Goal: Information Seeking & Learning: Check status

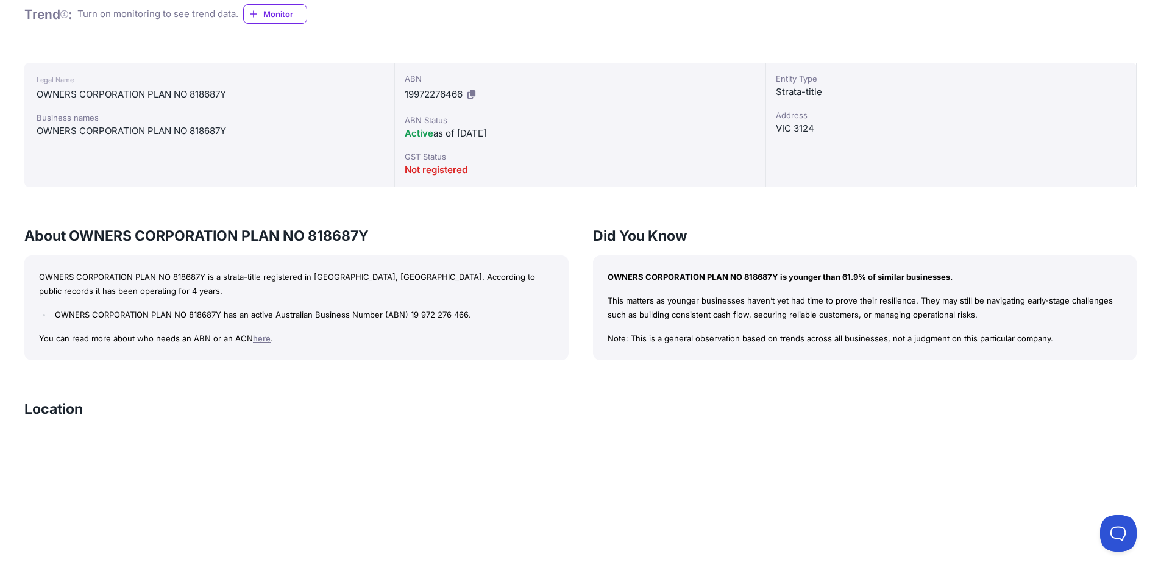
scroll to position [141, 0]
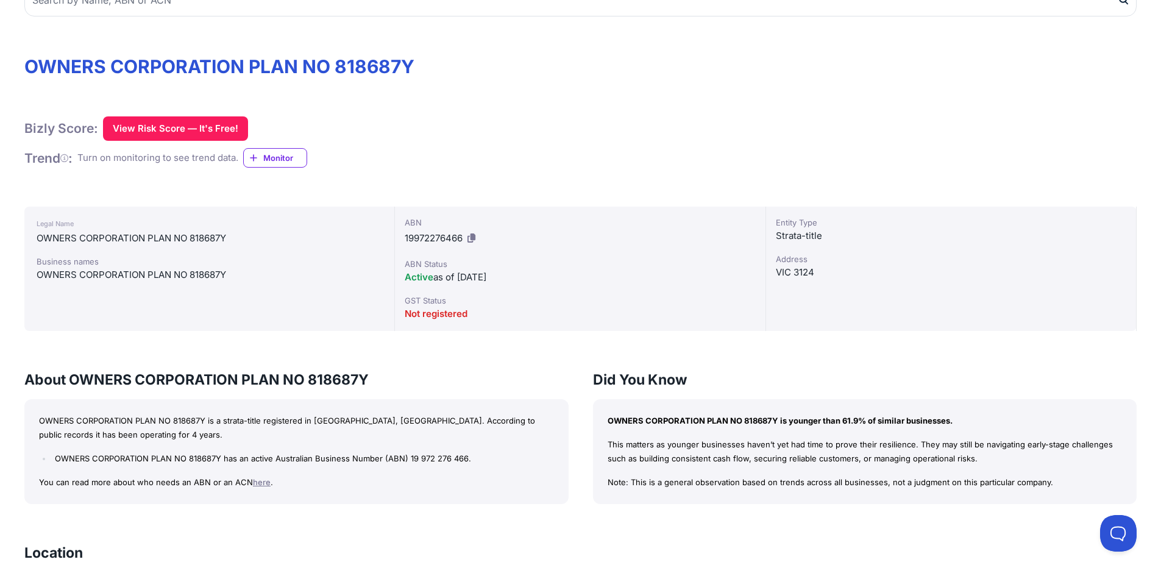
click at [322, 233] on div "OWNERS CORPORATION PLAN NO 818687Y" at bounding box center [210, 238] width 346 height 15
drag, startPoint x: 191, startPoint y: 237, endPoint x: 221, endPoint y: 238, distance: 29.3
click at [221, 238] on div "OWNERS CORPORATION PLAN NO 818687Y" at bounding box center [210, 238] width 346 height 15
copy div "818687"
click at [587, 310] on div "Not registered" at bounding box center [580, 314] width 351 height 15
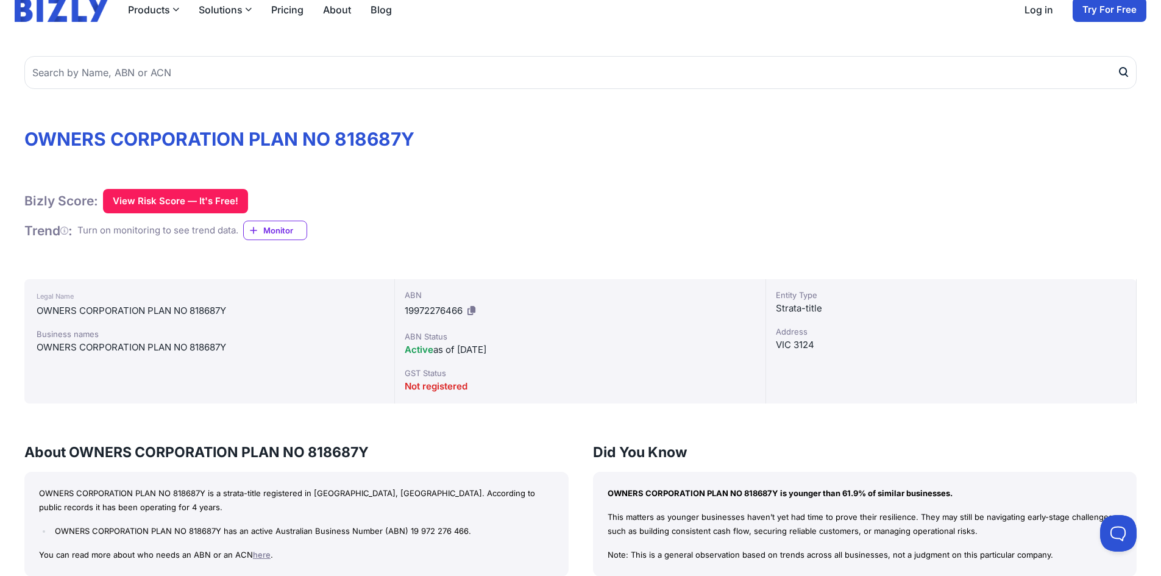
scroll to position [0, 0]
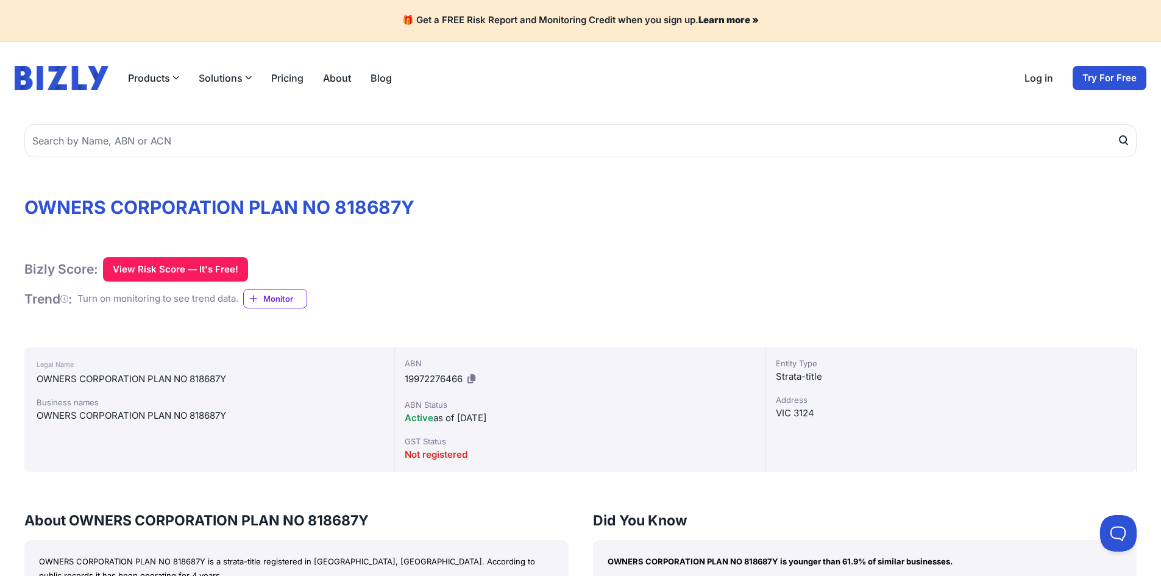
click at [472, 378] on icon at bounding box center [472, 378] width 8 height 9
